Goal: Find specific page/section: Find specific page/section

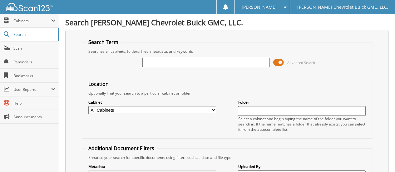
click at [154, 62] on input "text" at bounding box center [206, 62] width 128 height 9
type input "42950"
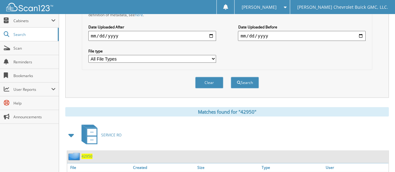
scroll to position [187, 0]
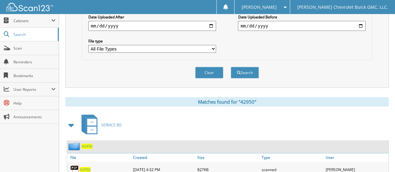
click at [86, 167] on span "42950" at bounding box center [85, 169] width 11 height 5
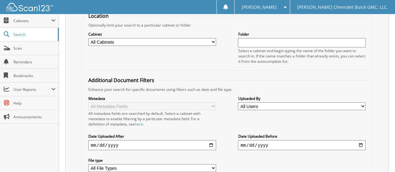
scroll to position [0, 0]
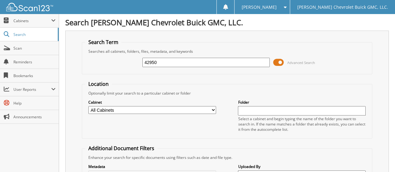
drag, startPoint x: 162, startPoint y: 60, endPoint x: 132, endPoint y: 66, distance: 29.9
click at [132, 66] on div "42950 Advanced Search" at bounding box center [226, 62] width 283 height 17
type input "45699"
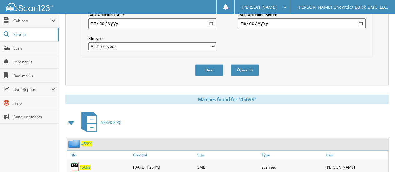
scroll to position [219, 0]
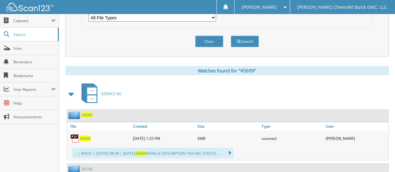
click at [82, 136] on span "45699" at bounding box center [85, 138] width 11 height 5
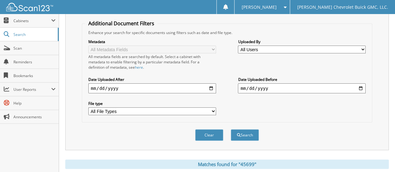
scroll to position [0, 0]
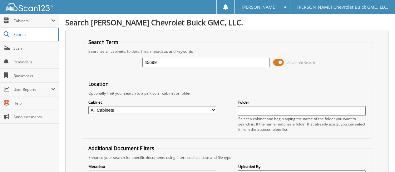
click at [152, 61] on input "45699" at bounding box center [206, 62] width 128 height 9
type input "43156"
click at [151, 62] on input "43156" at bounding box center [206, 62] width 128 height 9
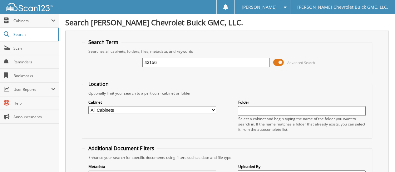
click at [151, 62] on input "43156" at bounding box center [206, 62] width 128 height 9
type input "45699"
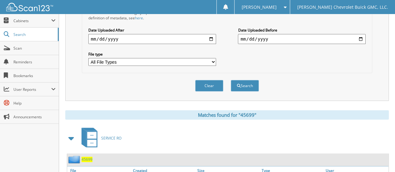
scroll to position [250, 0]
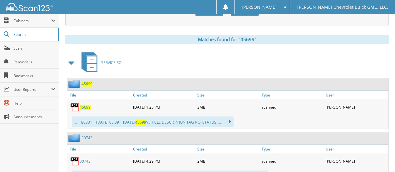
click at [86, 105] on span "45699" at bounding box center [85, 107] width 11 height 5
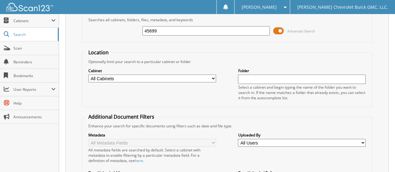
scroll to position [31, 0]
click at [149, 28] on input "45699" at bounding box center [206, 31] width 128 height 9
type input "43432"
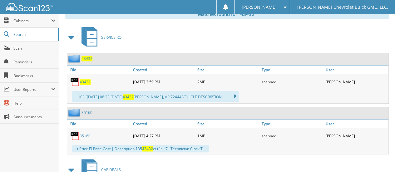
scroll to position [281, 0]
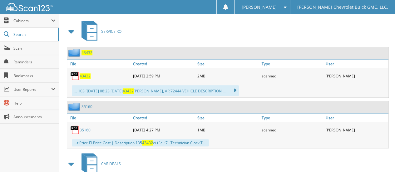
click at [85, 73] on span "43432" at bounding box center [85, 75] width 11 height 5
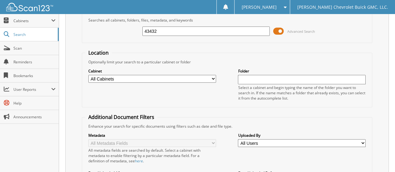
click at [151, 30] on input "43432" at bounding box center [206, 31] width 128 height 9
type input "45699"
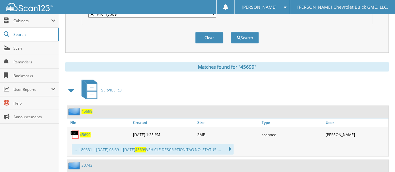
scroll to position [281, 0]
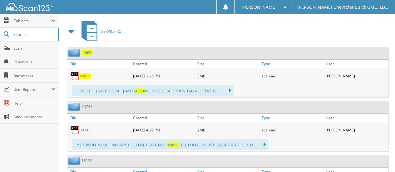
click at [86, 73] on span "45699" at bounding box center [85, 75] width 11 height 5
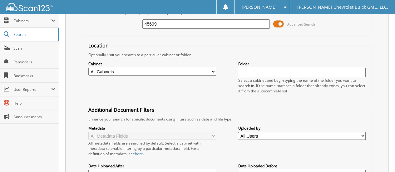
scroll to position [0, 0]
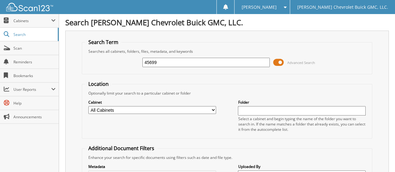
click at [153, 61] on input "45699" at bounding box center [206, 62] width 128 height 9
type input "42950"
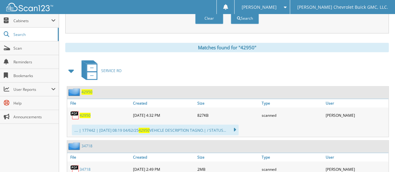
scroll to position [312, 0]
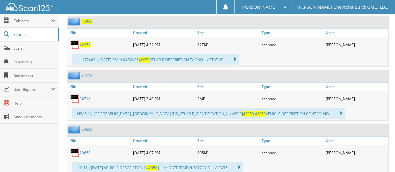
click at [86, 42] on span "42950" at bounding box center [85, 44] width 11 height 5
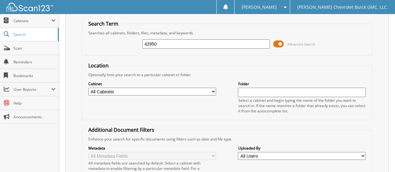
scroll to position [0, 0]
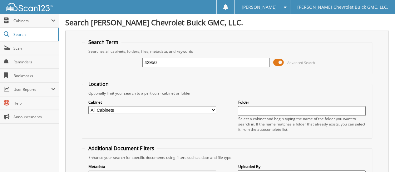
click at [151, 63] on input "42950" at bounding box center [206, 62] width 128 height 9
type input "43432"
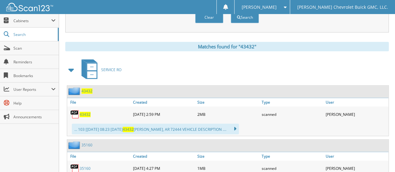
scroll to position [250, 0]
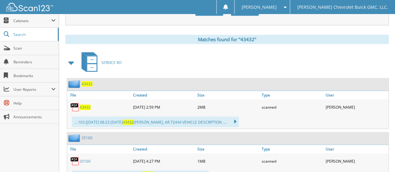
click at [85, 105] on span "43432" at bounding box center [85, 107] width 11 height 5
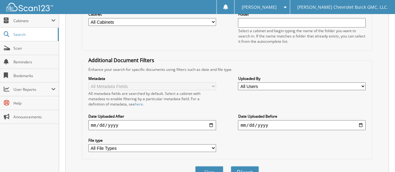
scroll to position [0, 0]
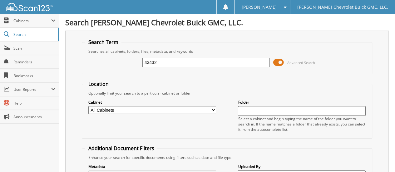
click at [151, 62] on input "43432" at bounding box center [206, 62] width 128 height 9
type input "42950"
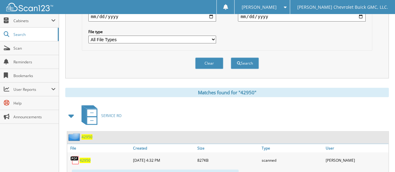
scroll to position [281, 0]
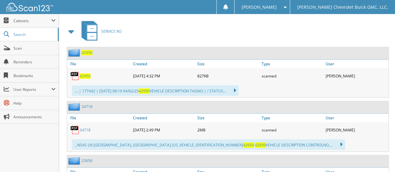
click at [84, 73] on span "42950" at bounding box center [85, 75] width 11 height 5
click at [298, 84] on div ".... | 177442 | [DATE] 08:19 04/62/25 42950 VEHICLE DESCRIPTION TAGNO.| / STATU…" at bounding box center [227, 91] width 321 height 14
click at [270, 8] on span "[PERSON_NAME]" at bounding box center [259, 7] width 35 height 4
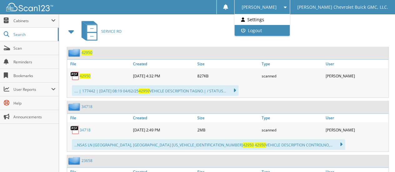
click at [272, 30] on link "Logout" at bounding box center [261, 30] width 55 height 11
